Goal: Find contact information: Obtain details needed to contact an individual or organization

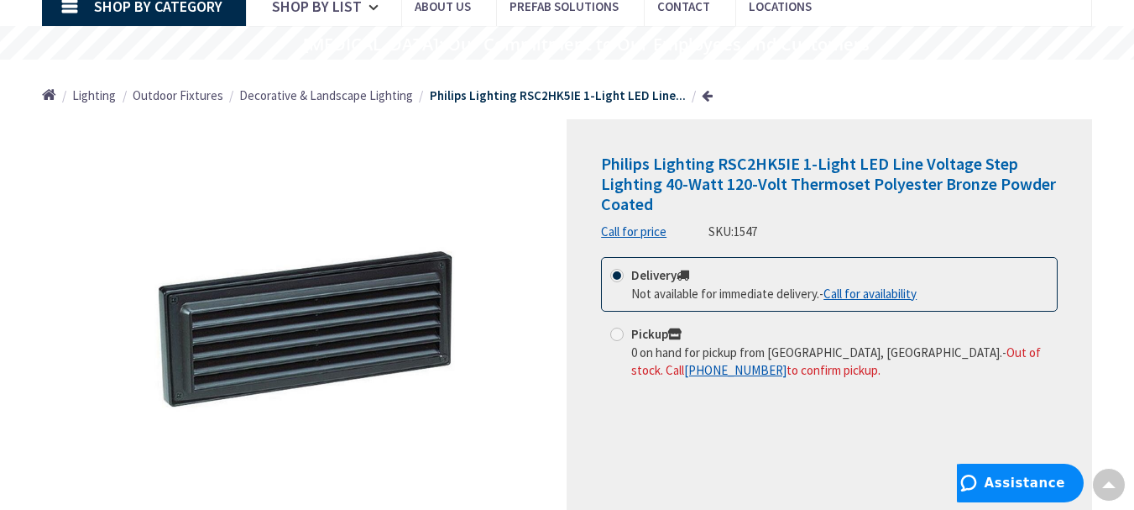
scroll to position [84, 0]
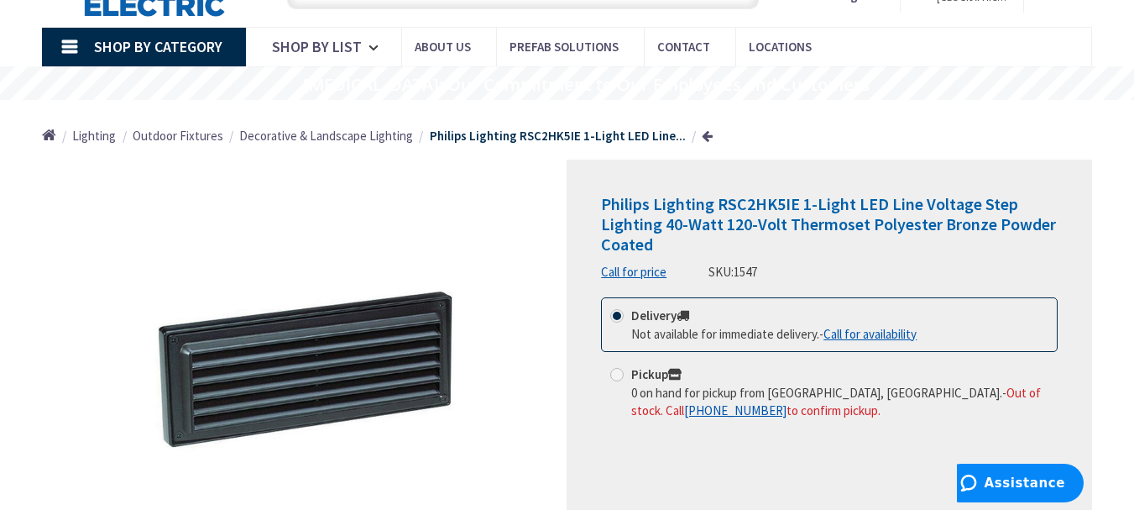
click at [868, 337] on link "Call for availability" at bounding box center [869, 334] width 93 height 18
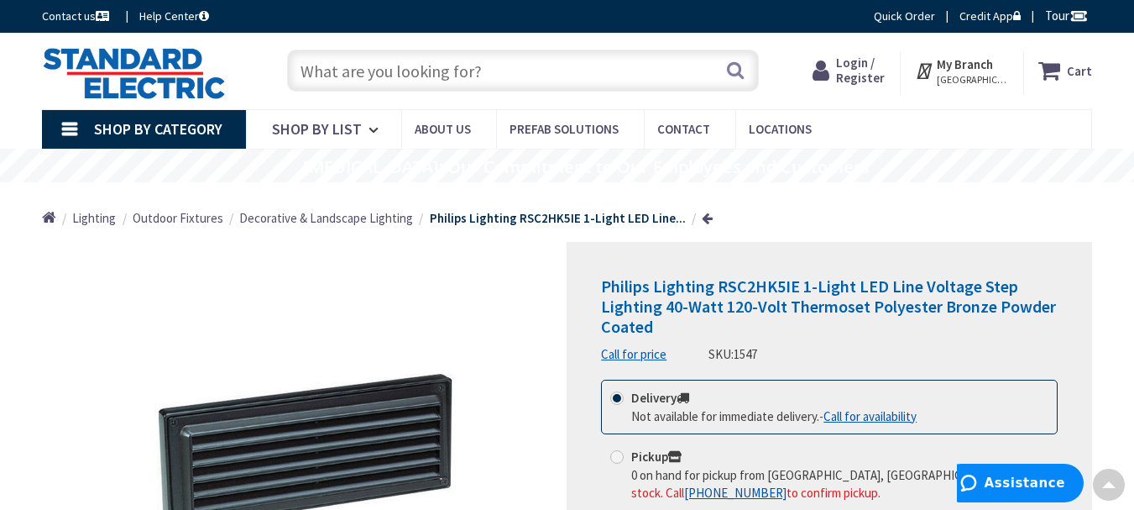
scroll to position [0, 0]
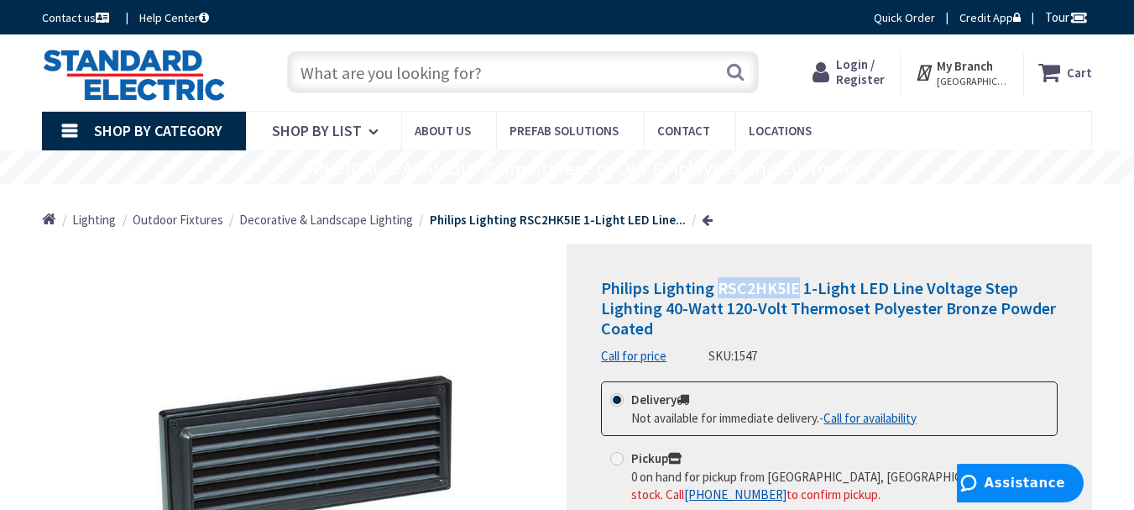
drag, startPoint x: 721, startPoint y: 287, endPoint x: 794, endPoint y: 288, distance: 73.0
click at [794, 288] on span "Philips Lighting RSC2HK5IE 1-Light LED Line Voltage Step Lighting 40-Watt 120-V…" at bounding box center [828, 307] width 455 height 61
click at [700, 321] on h1 "Philips Lighting RSC2HK5IE 1-Light LED Line Voltage Step Lighting 40-Watt 120-V…" at bounding box center [829, 308] width 457 height 60
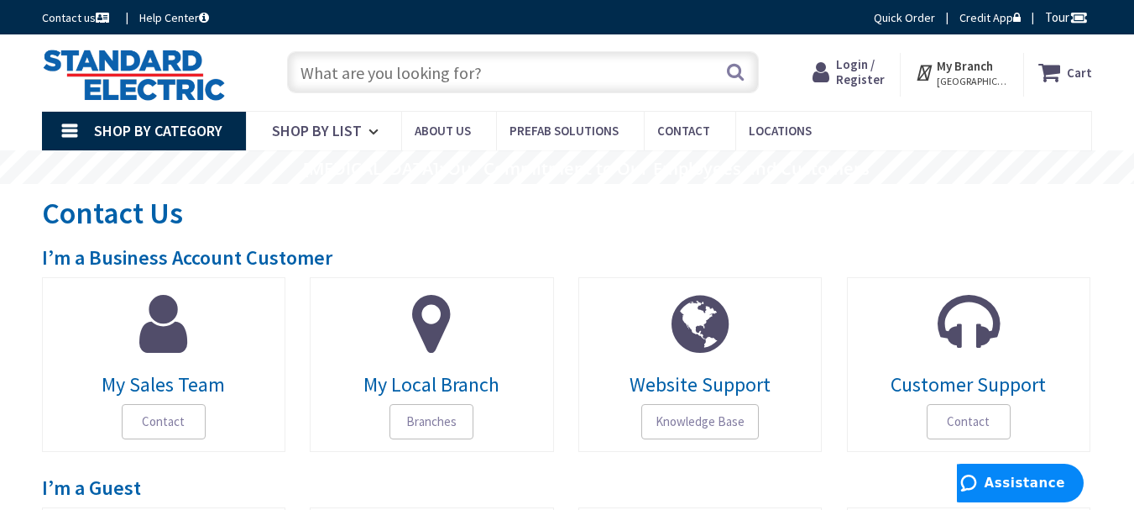
click at [511, 71] on input "text" at bounding box center [523, 72] width 472 height 42
